Goal: Transaction & Acquisition: Book appointment/travel/reservation

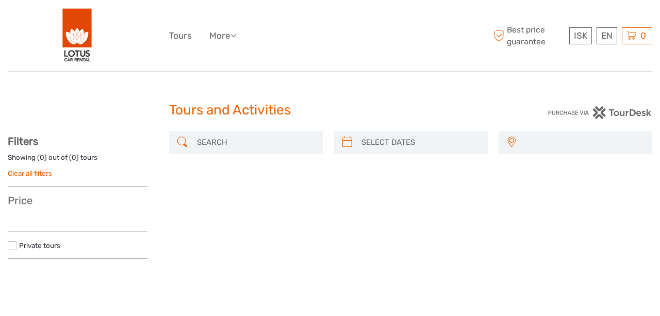
select select
click at [212, 138] on input "search" at bounding box center [255, 143] width 125 height 18
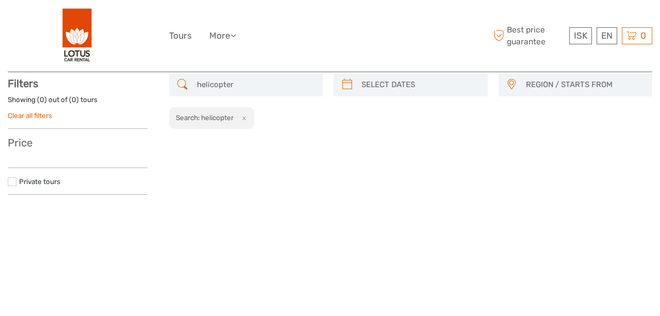
scroll to position [58, 0]
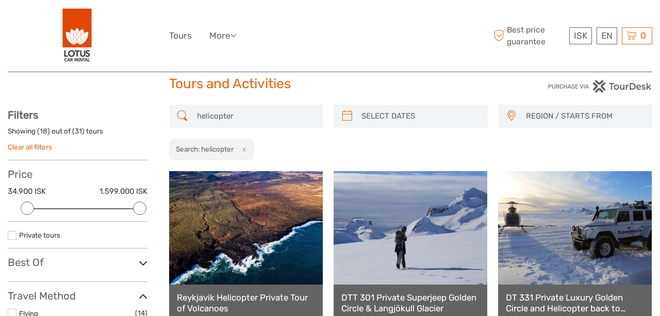
scroll to position [26, 0]
type input "helicopter"
click at [347, 111] on icon at bounding box center [347, 116] width 11 height 17
type input "05/09/2025"
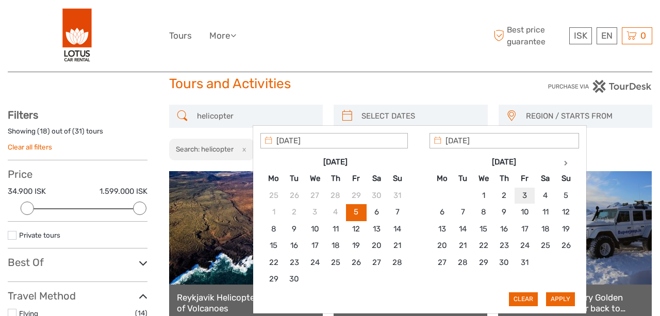
type input "03/10/2025"
type input "04/10/2025"
type input "01/10/2025"
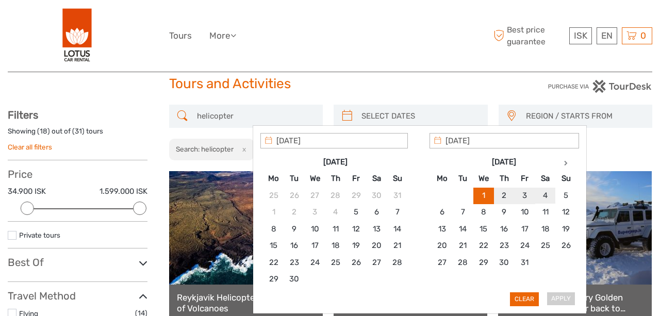
type input "04/10/2025"
type input "01/10/2025"
click at [561, 292] on button "Apply" at bounding box center [560, 298] width 29 height 13
type input "01/10/2025 - 04/10/2025"
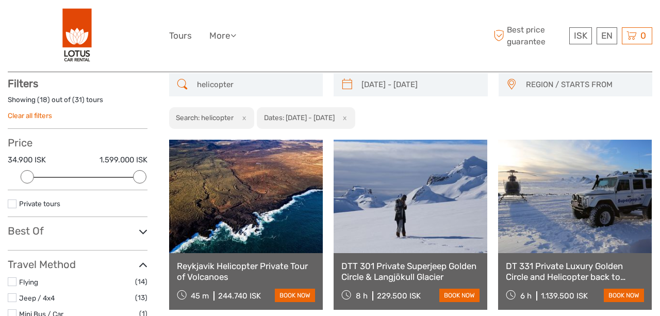
scroll to position [58, 0]
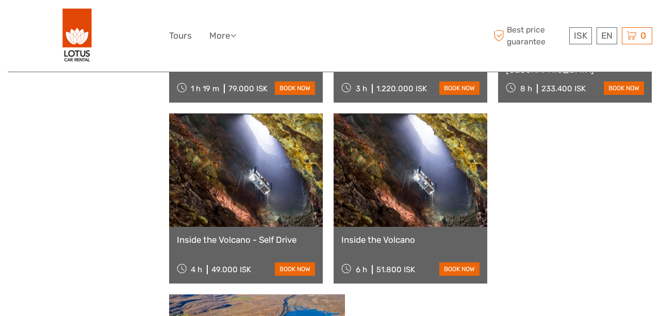
scroll to position [988, 0]
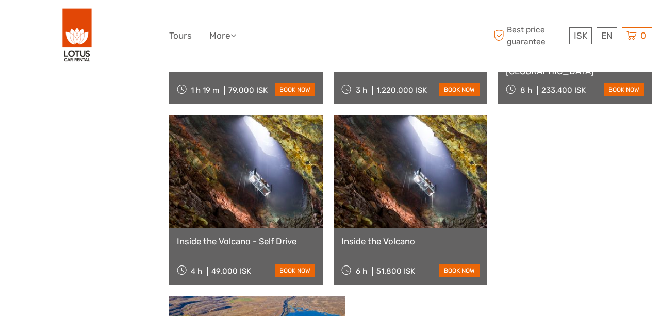
click at [237, 186] on link at bounding box center [246, 171] width 154 height 113
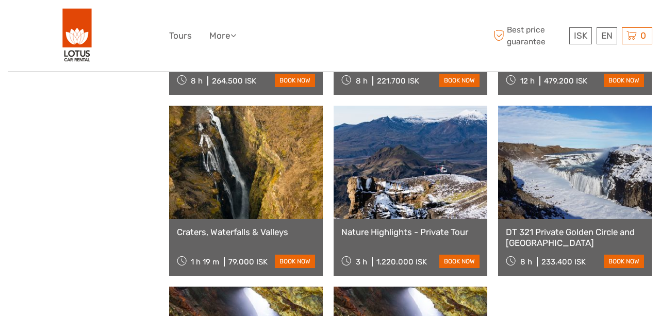
scroll to position [815, 0]
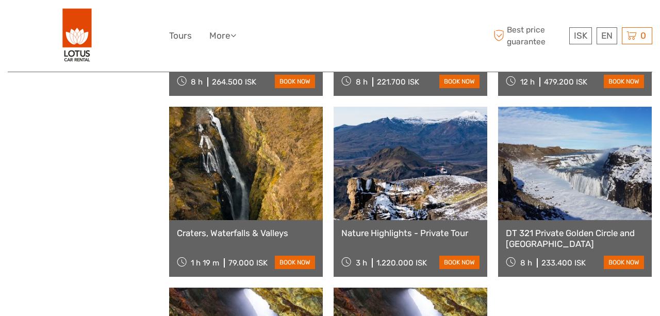
click at [430, 201] on link at bounding box center [411, 163] width 154 height 113
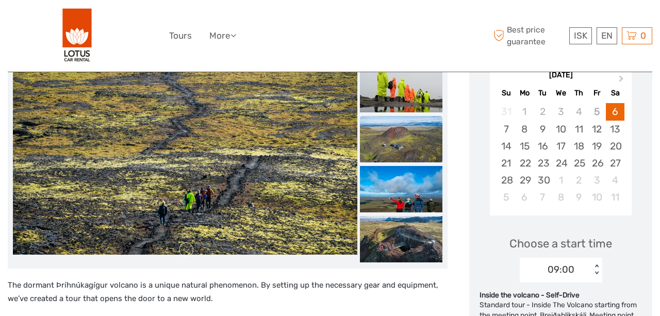
scroll to position [193, 0]
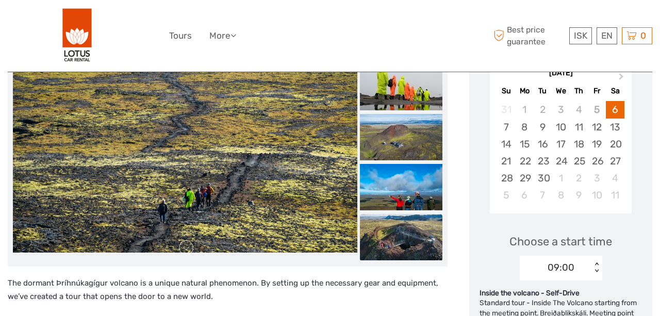
click at [405, 241] on img at bounding box center [401, 237] width 83 height 46
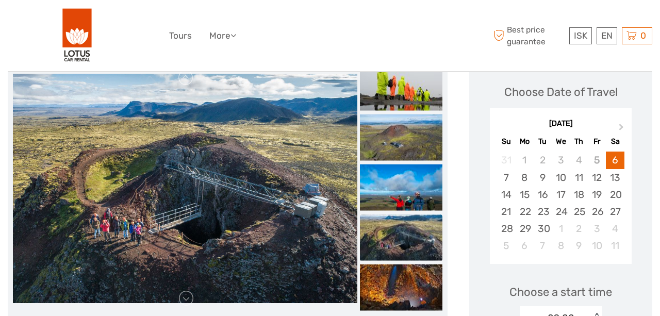
scroll to position [144, 0]
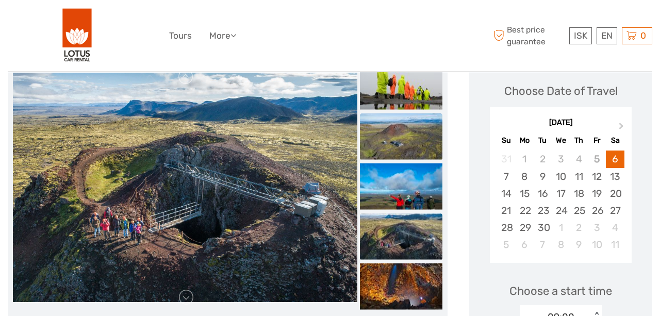
click at [407, 140] on img at bounding box center [401, 136] width 83 height 46
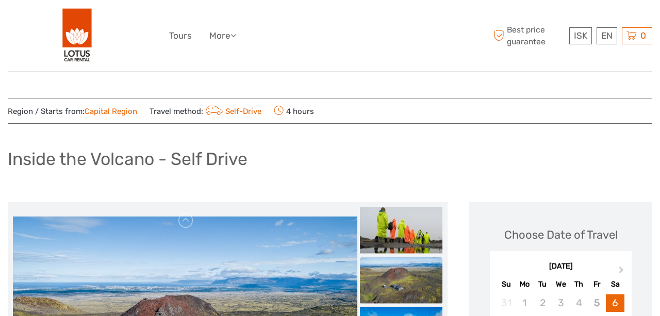
scroll to position [0, 0]
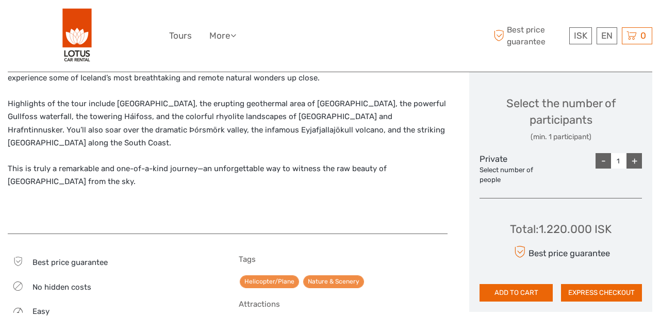
scroll to position [425, 0]
drag, startPoint x: 540, startPoint y: 226, endPoint x: 609, endPoint y: 226, distance: 69.6
click at [609, 226] on div "Total : 1.220.000 ISK" at bounding box center [561, 229] width 102 height 16
copy div "1.220.000 ISK"
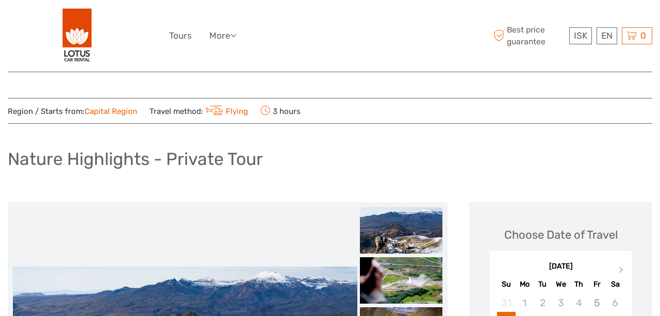
scroll to position [0, 0]
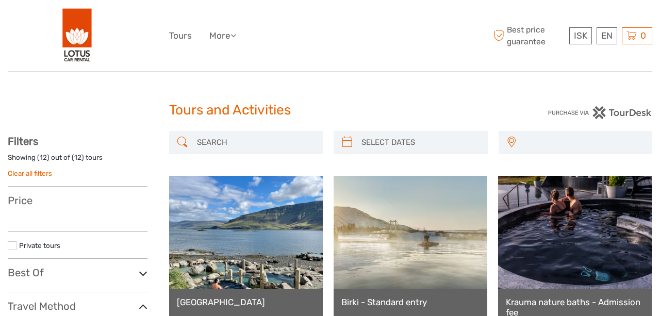
select select
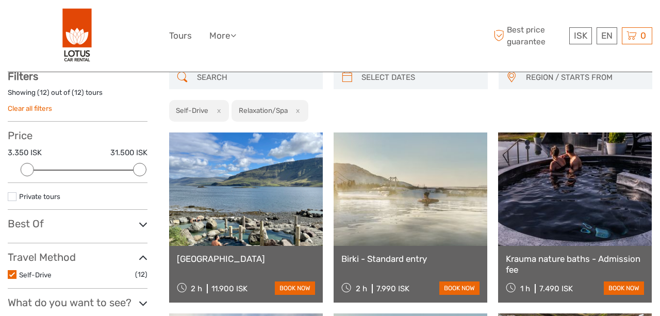
scroll to position [95, 0]
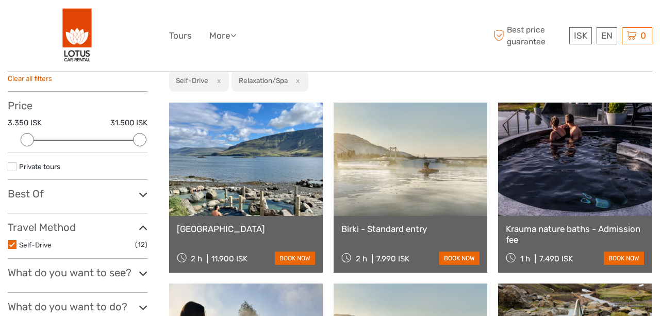
click at [239, 229] on link "[GEOGRAPHIC_DATA]" at bounding box center [246, 229] width 138 height 10
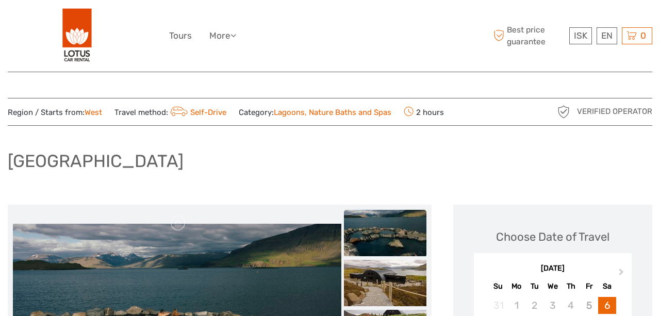
drag, startPoint x: 10, startPoint y: 159, endPoint x: 278, endPoint y: 158, distance: 267.7
click at [278, 158] on div "[GEOGRAPHIC_DATA]" at bounding box center [330, 165] width 645 height 38
copy h1 "[GEOGRAPHIC_DATA]"
click at [450, 170] on div "[GEOGRAPHIC_DATA]" at bounding box center [330, 165] width 645 height 38
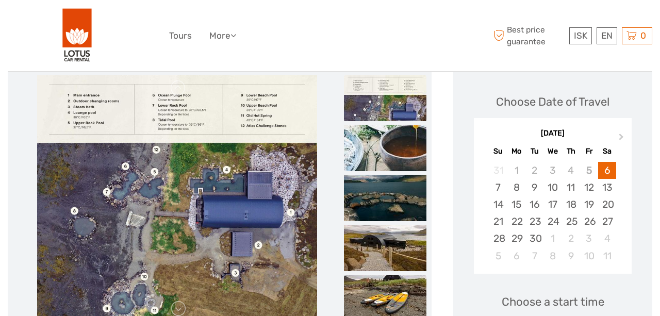
scroll to position [131, 0]
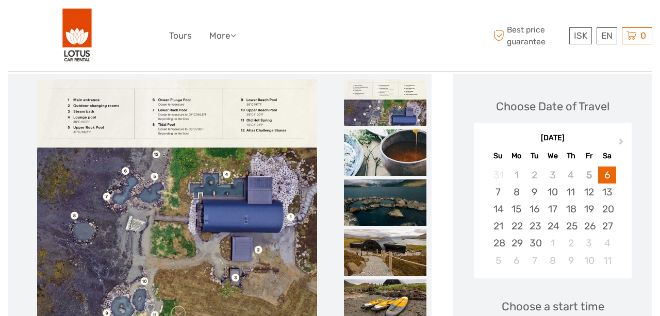
click at [286, 214] on img at bounding box center [177, 203] width 280 height 248
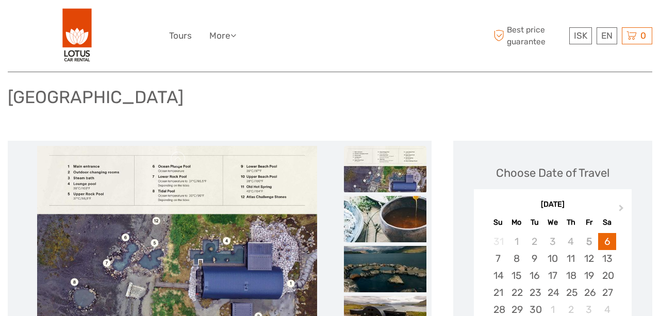
scroll to position [51, 0]
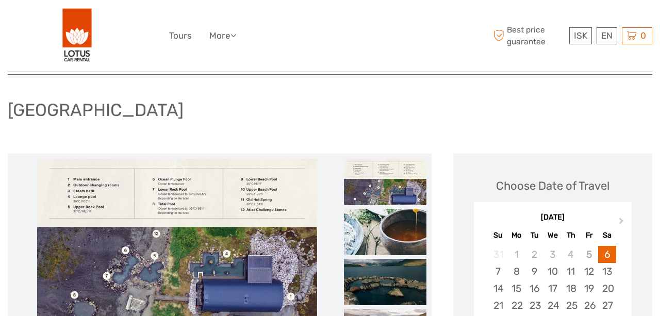
click at [380, 184] on img at bounding box center [385, 182] width 83 height 46
click at [397, 229] on img at bounding box center [385, 232] width 83 height 46
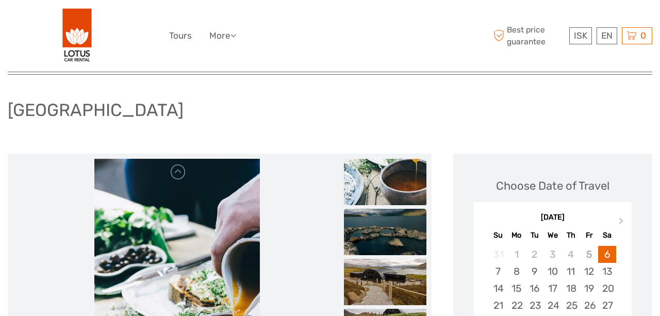
click at [400, 235] on img at bounding box center [385, 232] width 83 height 46
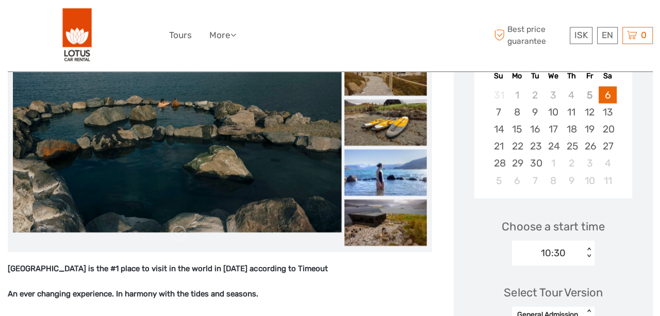
scroll to position [145, 0]
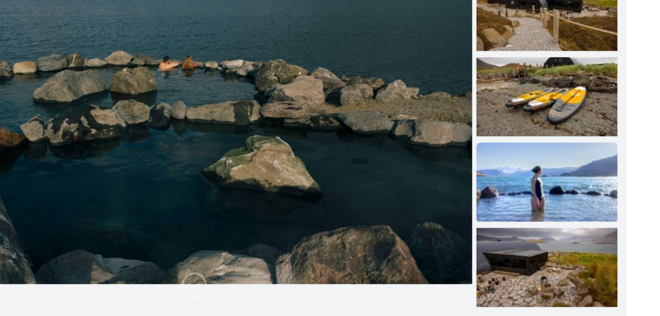
click at [344, 215] on img at bounding box center [385, 238] width 83 height 46
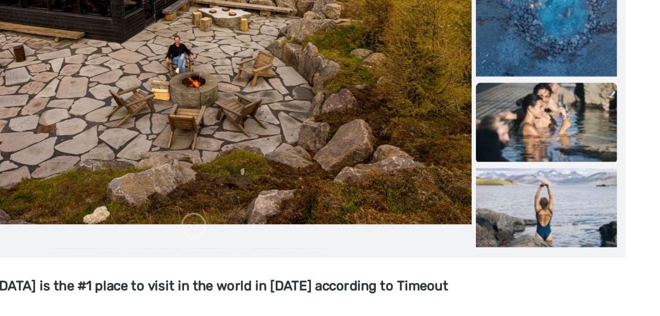
scroll to position [183, 0]
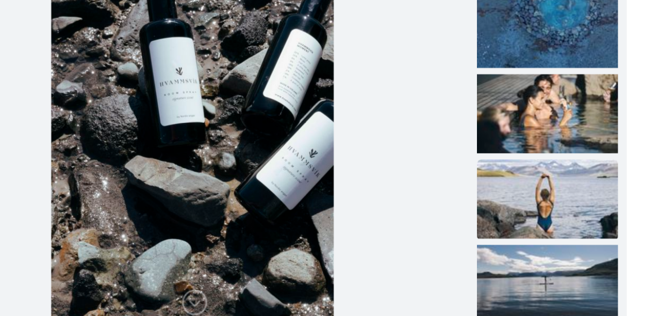
click at [350, 177] on img at bounding box center [385, 200] width 83 height 46
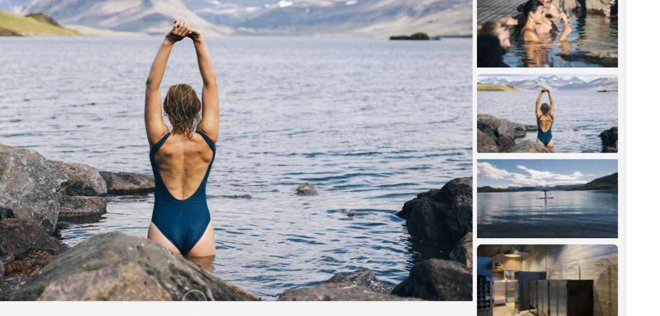
click at [344, 226] on img at bounding box center [385, 249] width 83 height 46
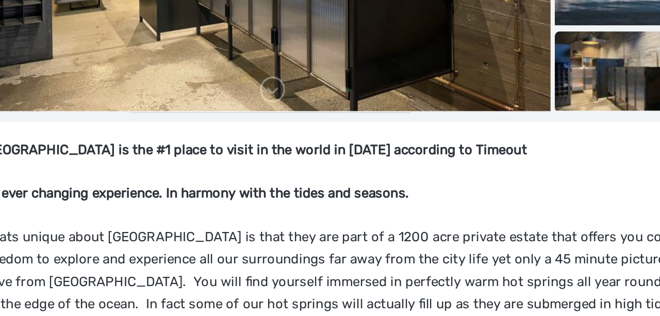
scroll to position [261, 0]
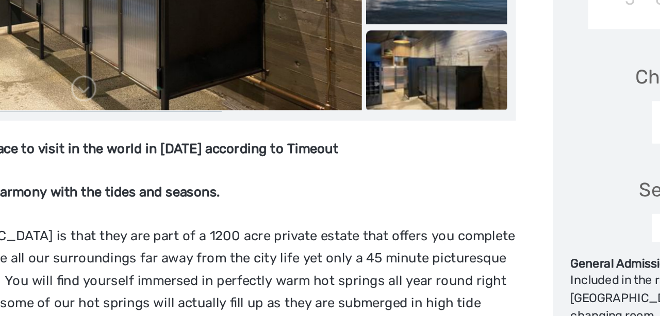
click at [344, 149] on img at bounding box center [385, 172] width 83 height 46
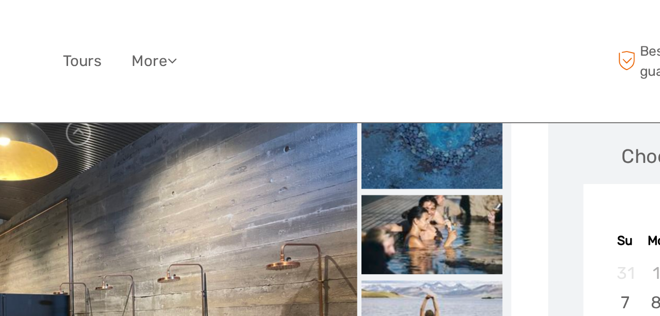
scroll to position [144, 0]
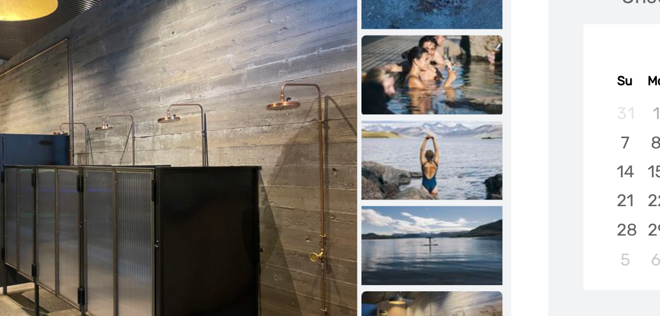
click at [344, 116] on img at bounding box center [385, 139] width 83 height 46
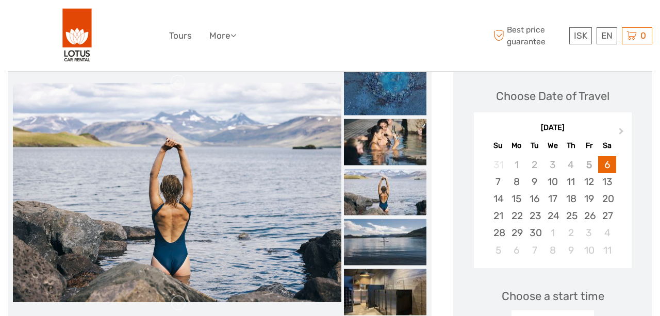
scroll to position [150, 0]
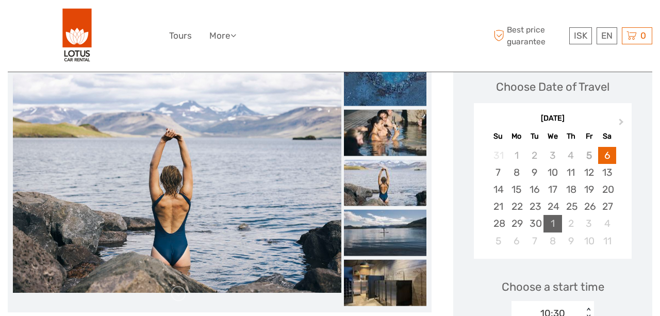
click at [562, 222] on div "1" at bounding box center [553, 223] width 18 height 17
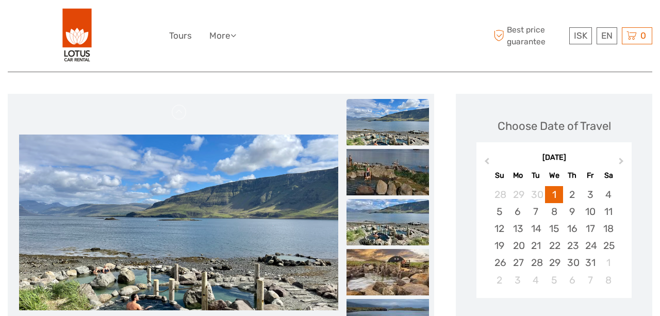
scroll to position [108, 0]
